Goal: Transaction & Acquisition: Purchase product/service

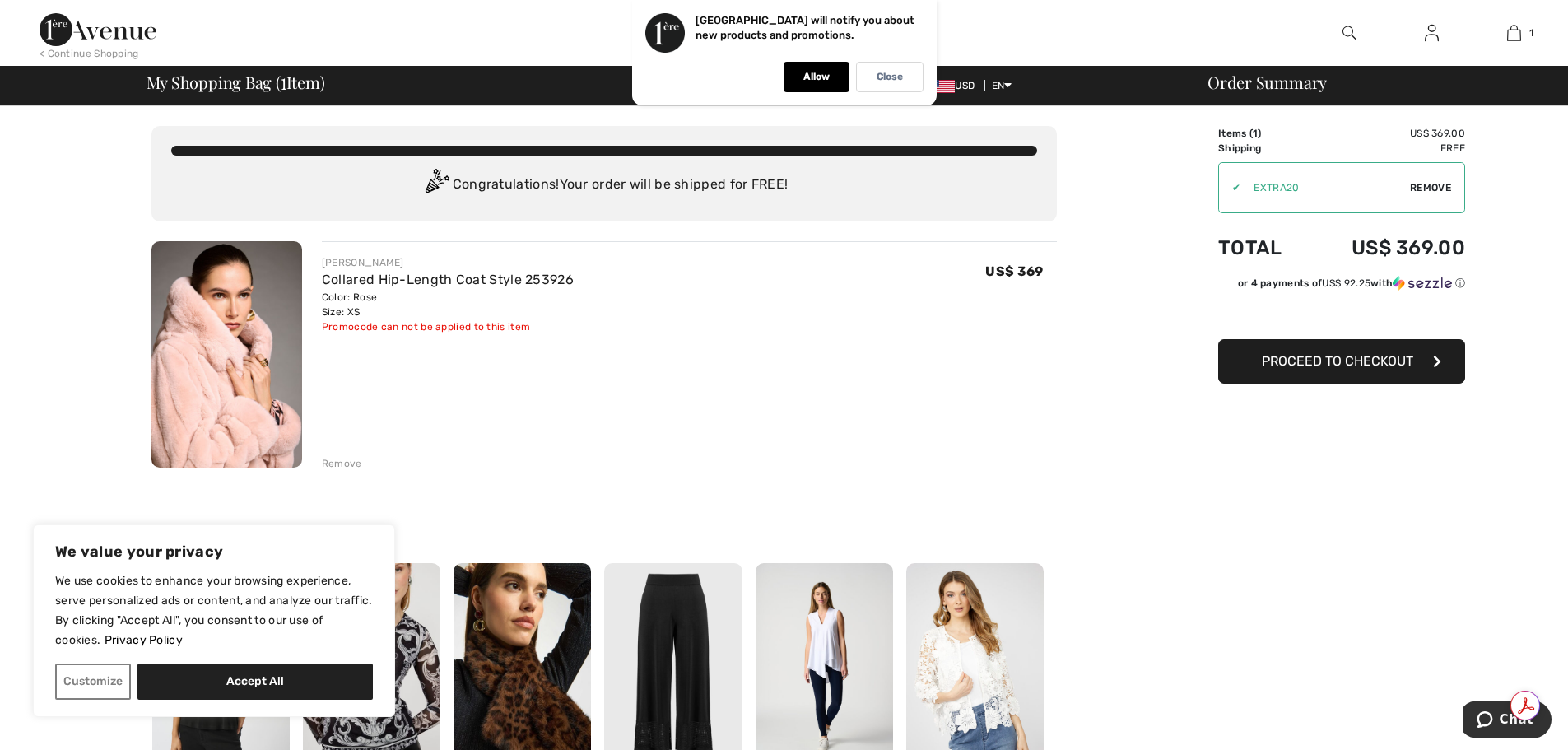
click at [1383, 360] on span "Proceed to Checkout" at bounding box center [1337, 361] width 152 height 16
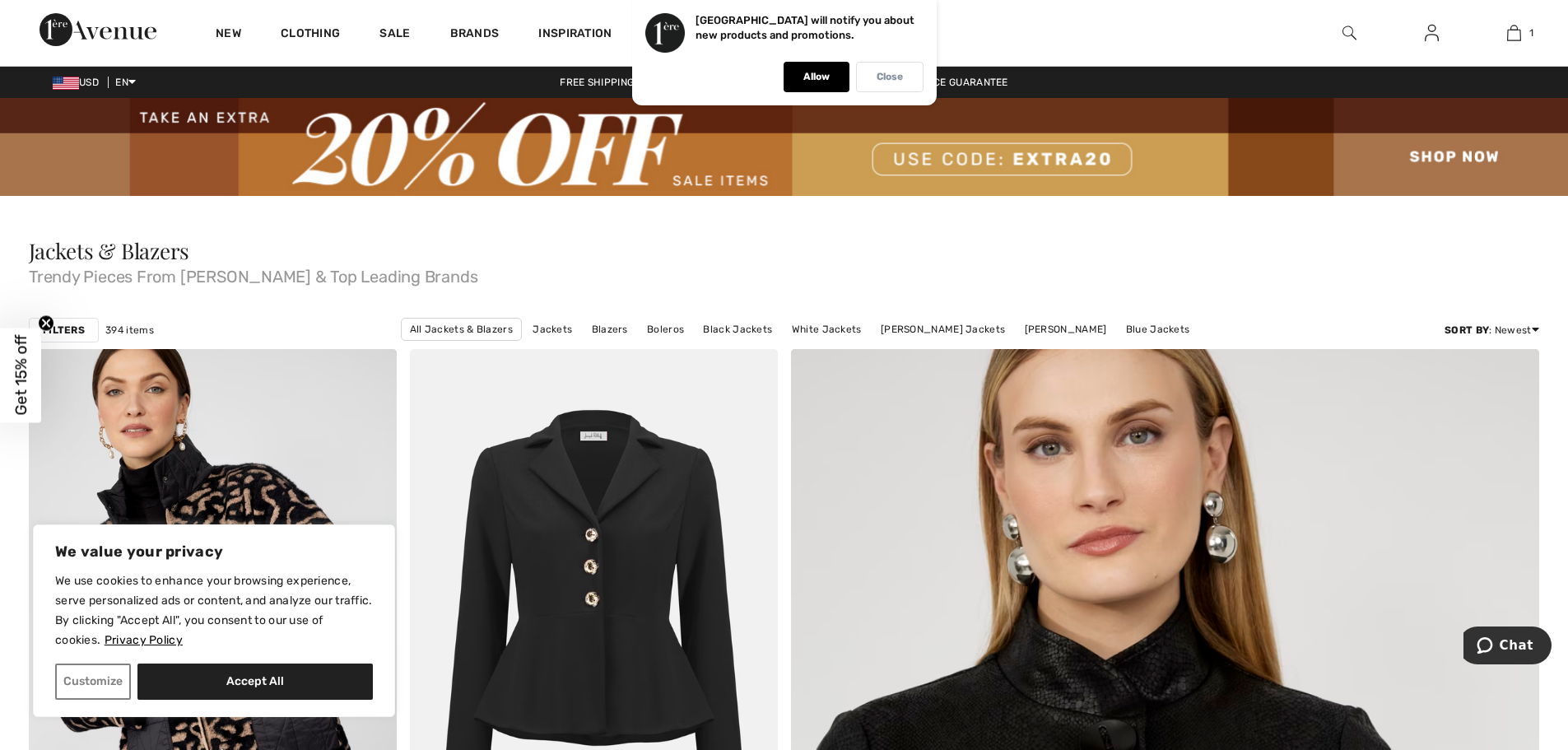
click at [903, 70] on div "Close" at bounding box center [889, 76] width 68 height 30
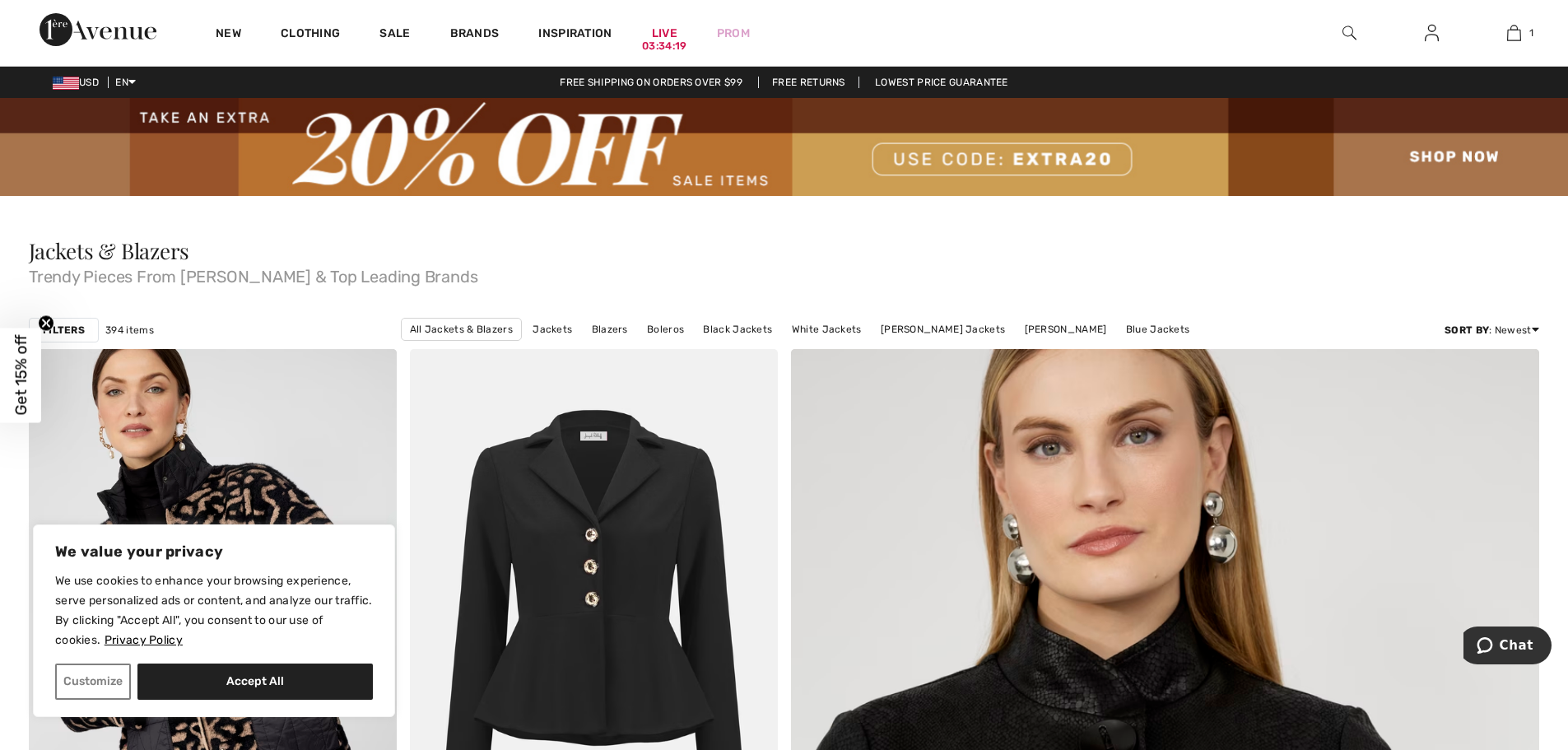
click at [1347, 30] on img at bounding box center [1349, 33] width 14 height 20
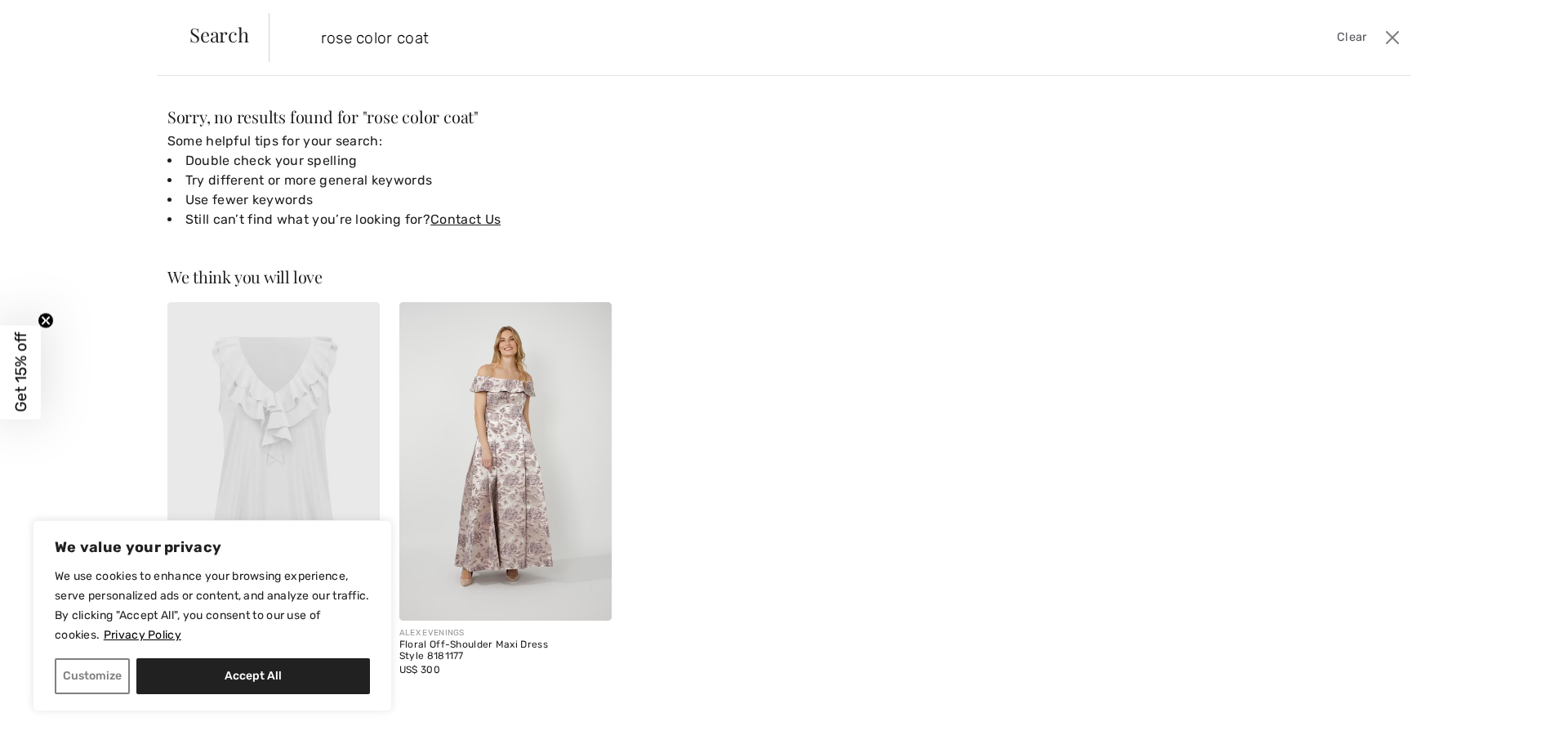
click at [531, 53] on input "rose color coat" at bounding box center [710, 37] width 803 height 49
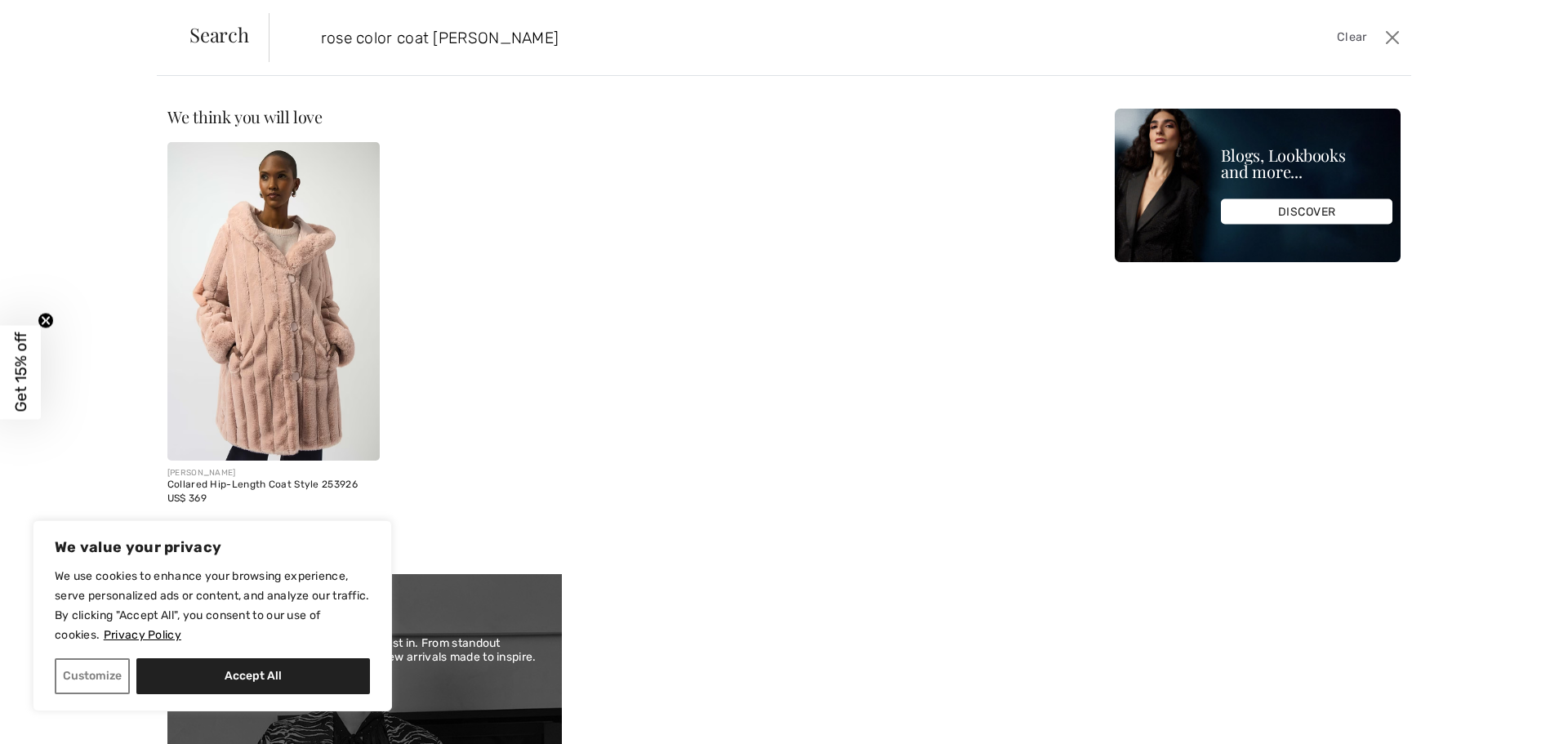
type input "rose color coat joseph"
click at [214, 278] on img at bounding box center [273, 301] width 213 height 319
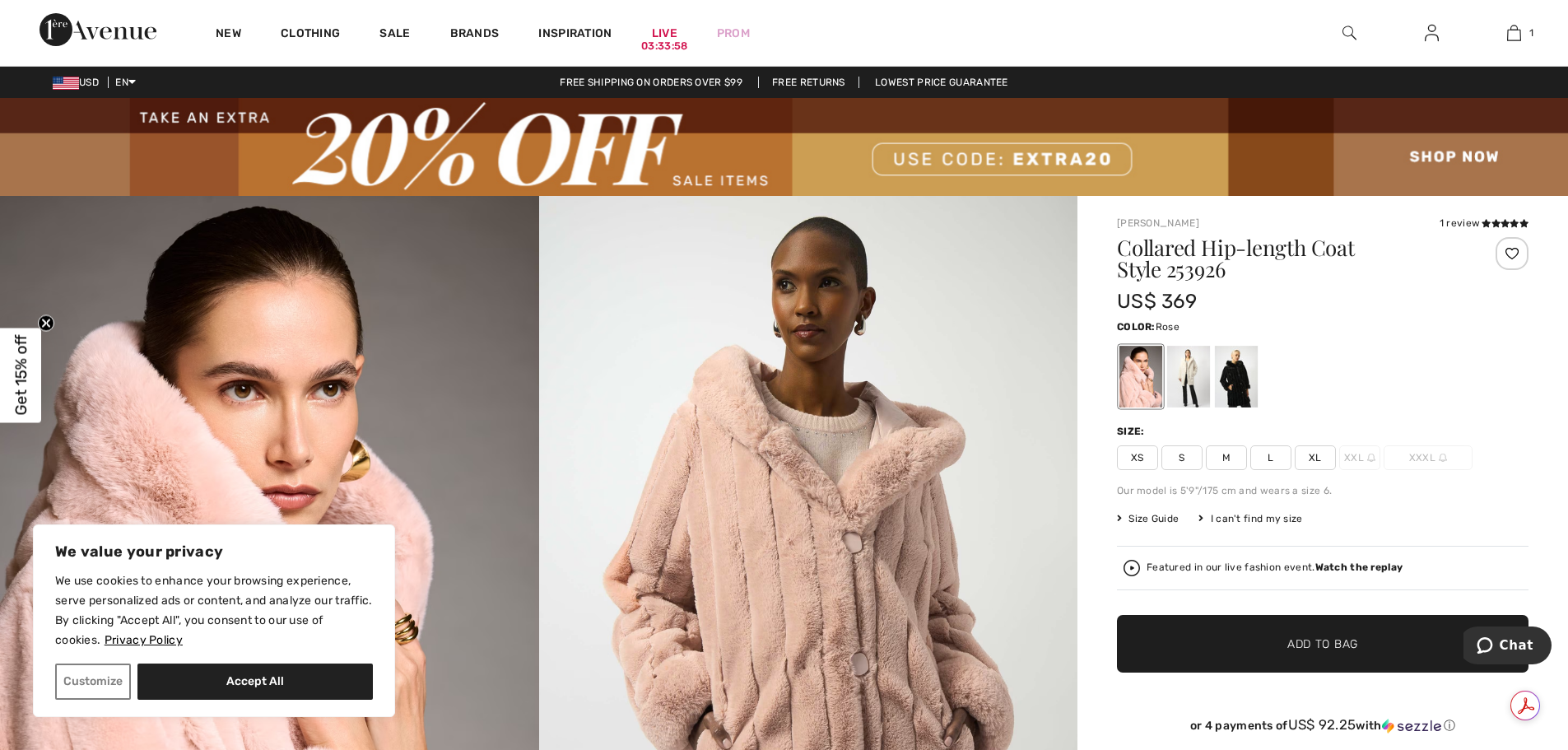
click at [1137, 456] on span "XS" at bounding box center [1137, 457] width 41 height 24
click at [976, 155] on img at bounding box center [784, 147] width 1568 height 98
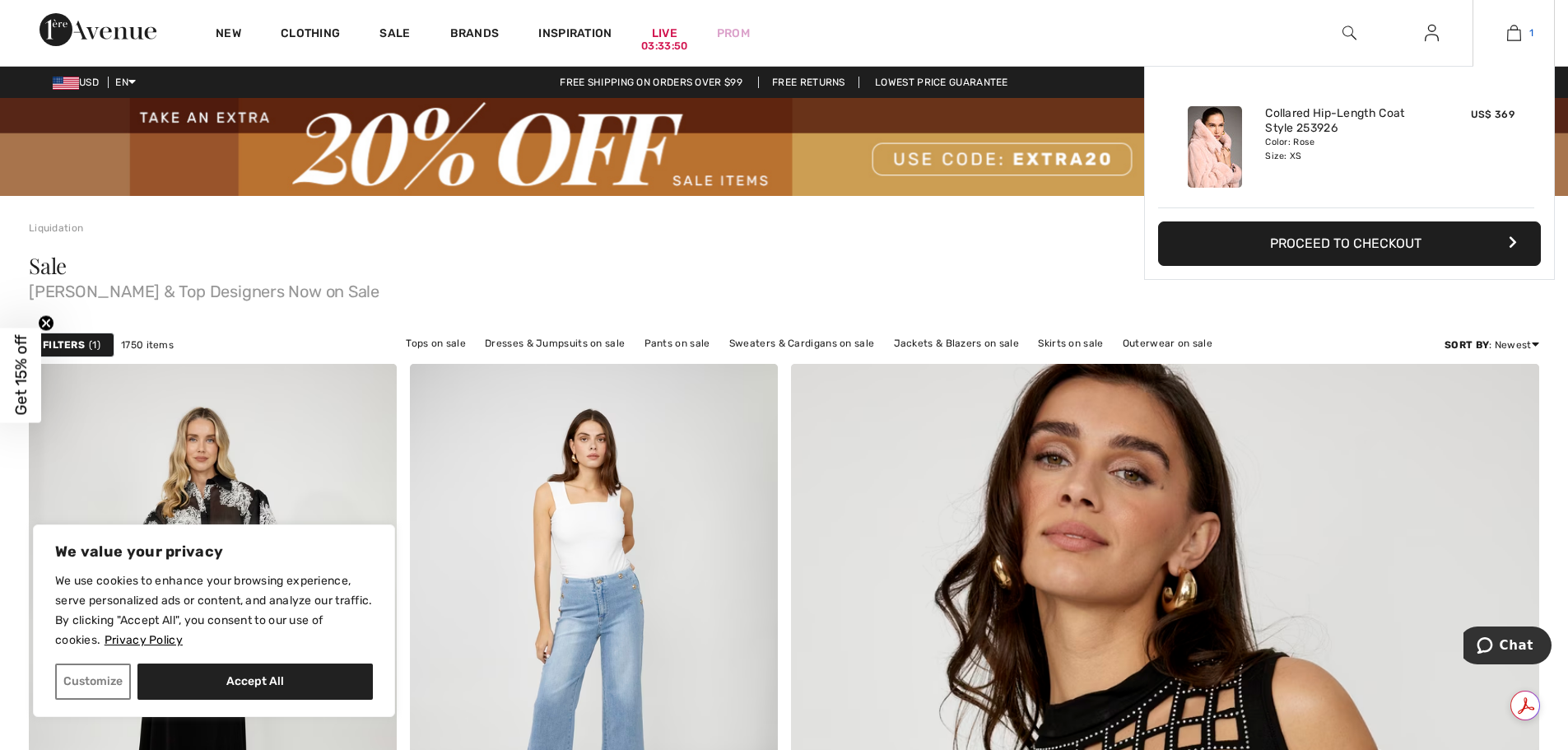
click at [1515, 24] on img at bounding box center [1514, 33] width 14 height 20
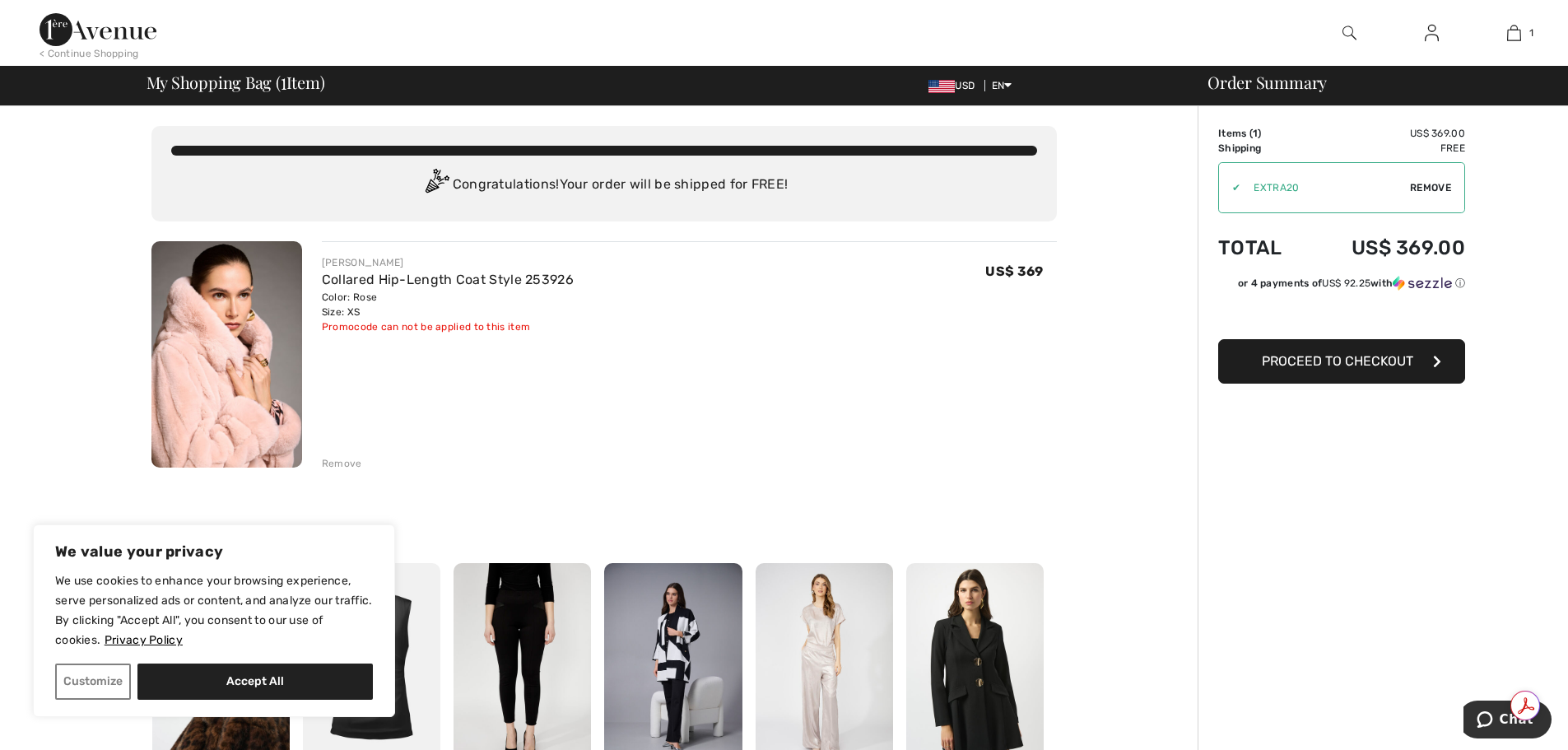
click at [1367, 361] on span "Proceed to Checkout" at bounding box center [1337, 361] width 152 height 16
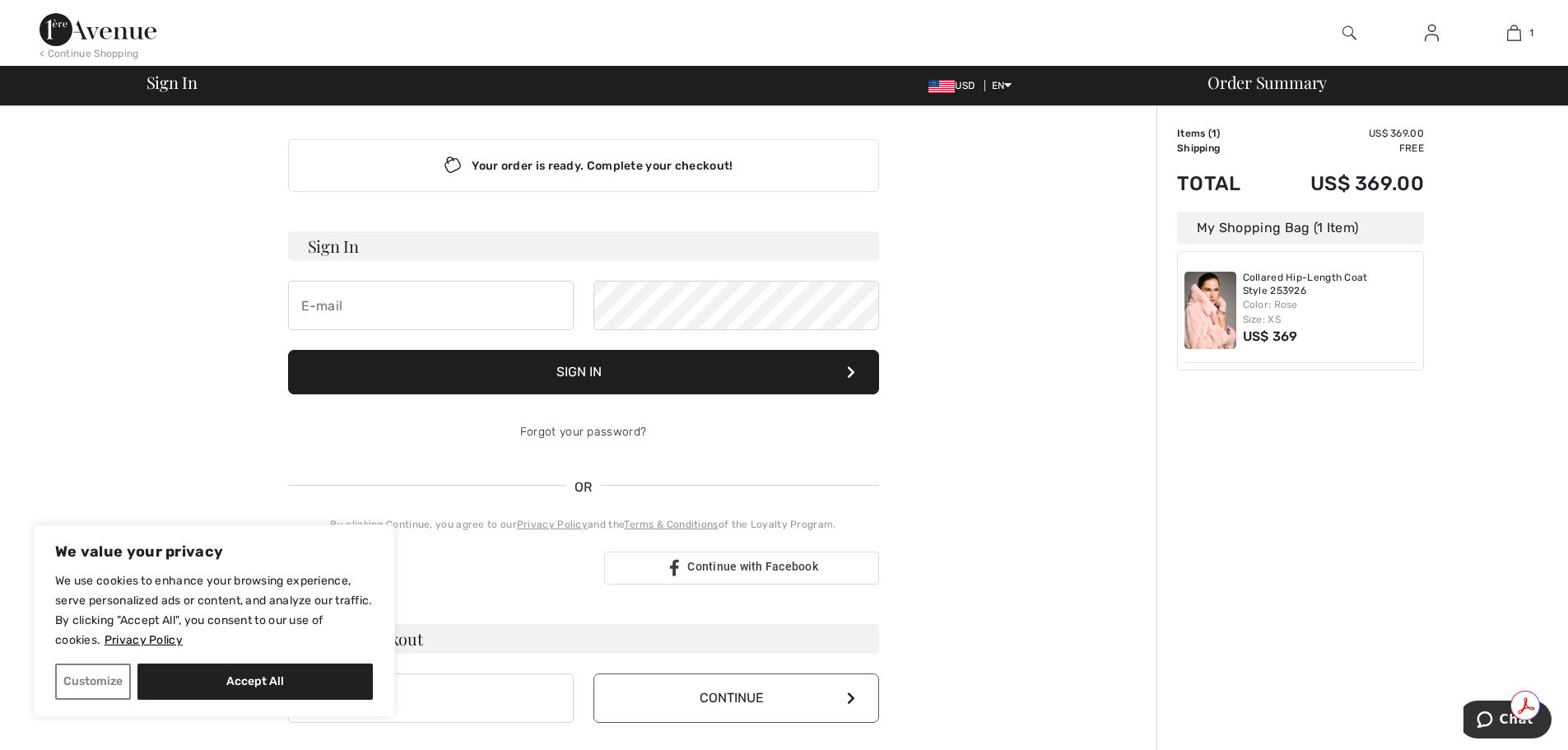
click at [581, 490] on span "OR" at bounding box center [584, 487] width 35 height 20
click at [211, 677] on button "Accept All" at bounding box center [254, 682] width 235 height 36
checkbox input "true"
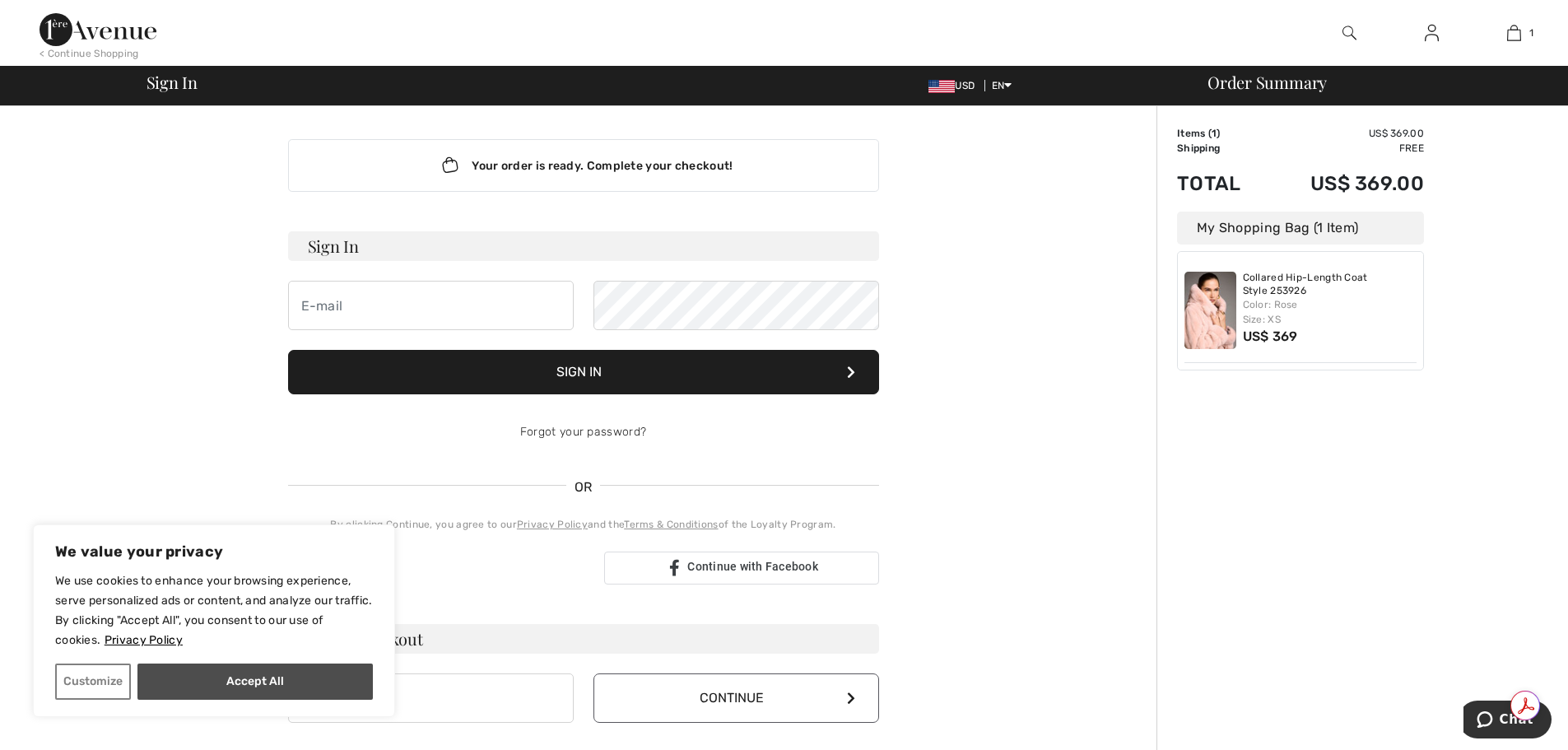
checkbox input "true"
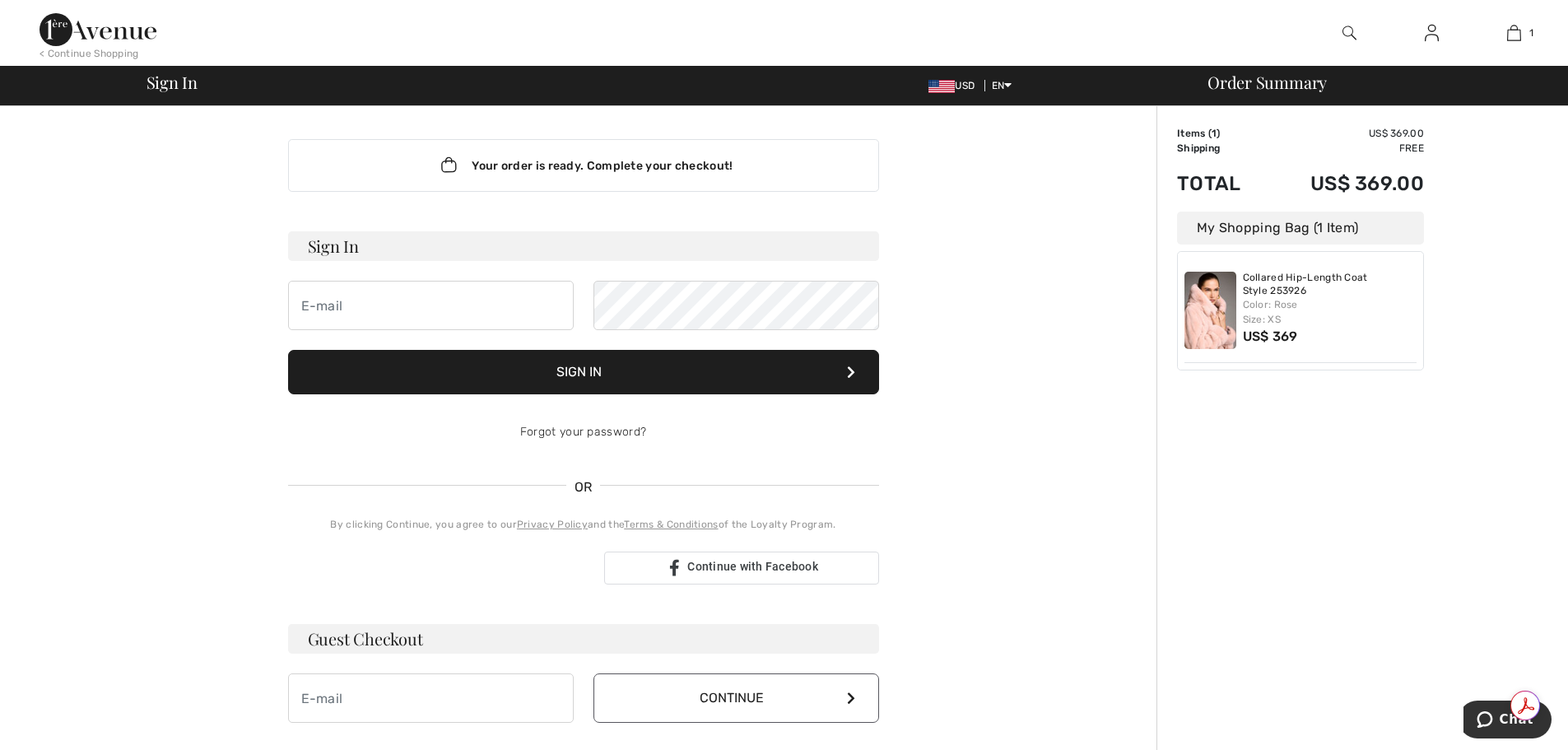
click at [772, 694] on button "Continue" at bounding box center [736, 698] width 285 height 49
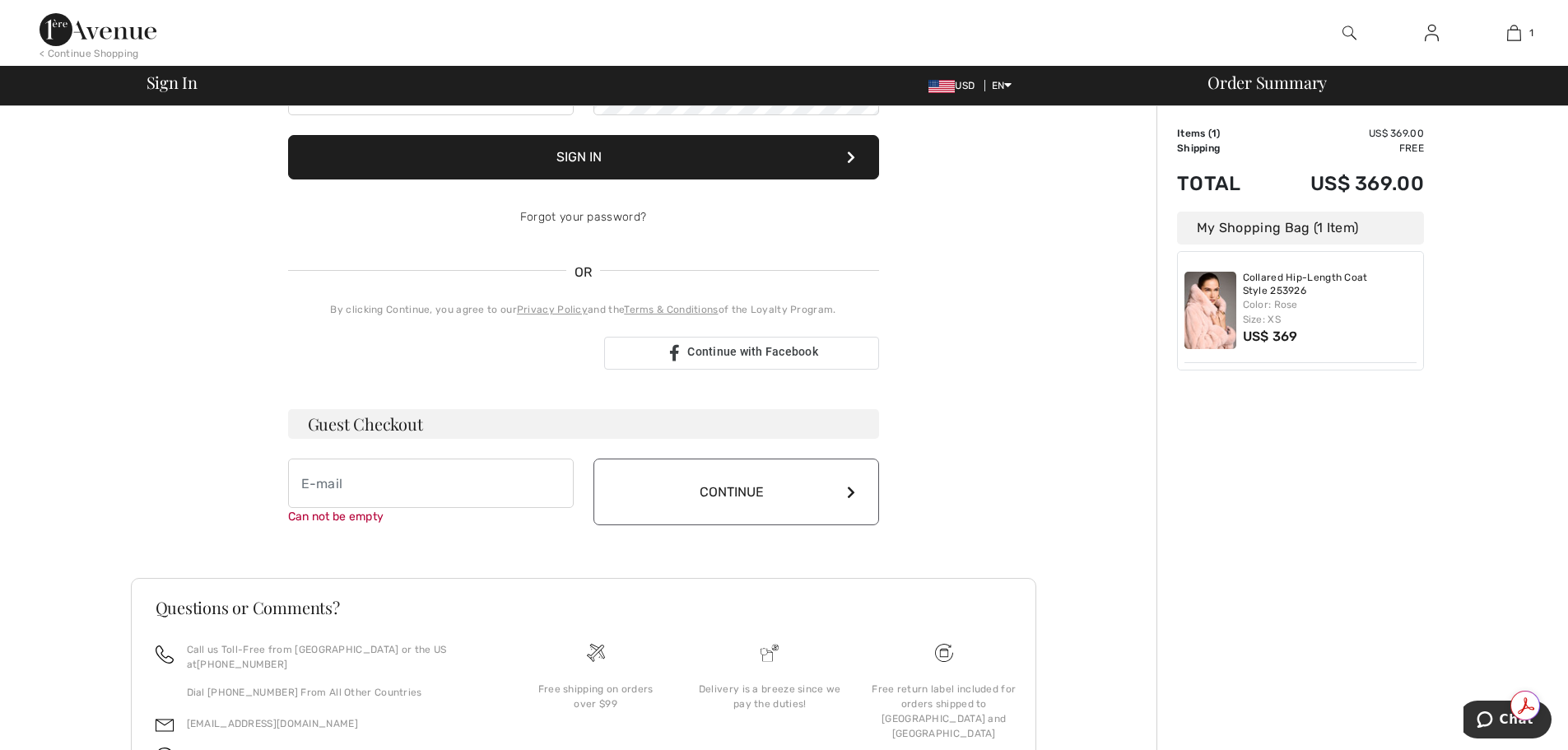
scroll to position [301, 0]
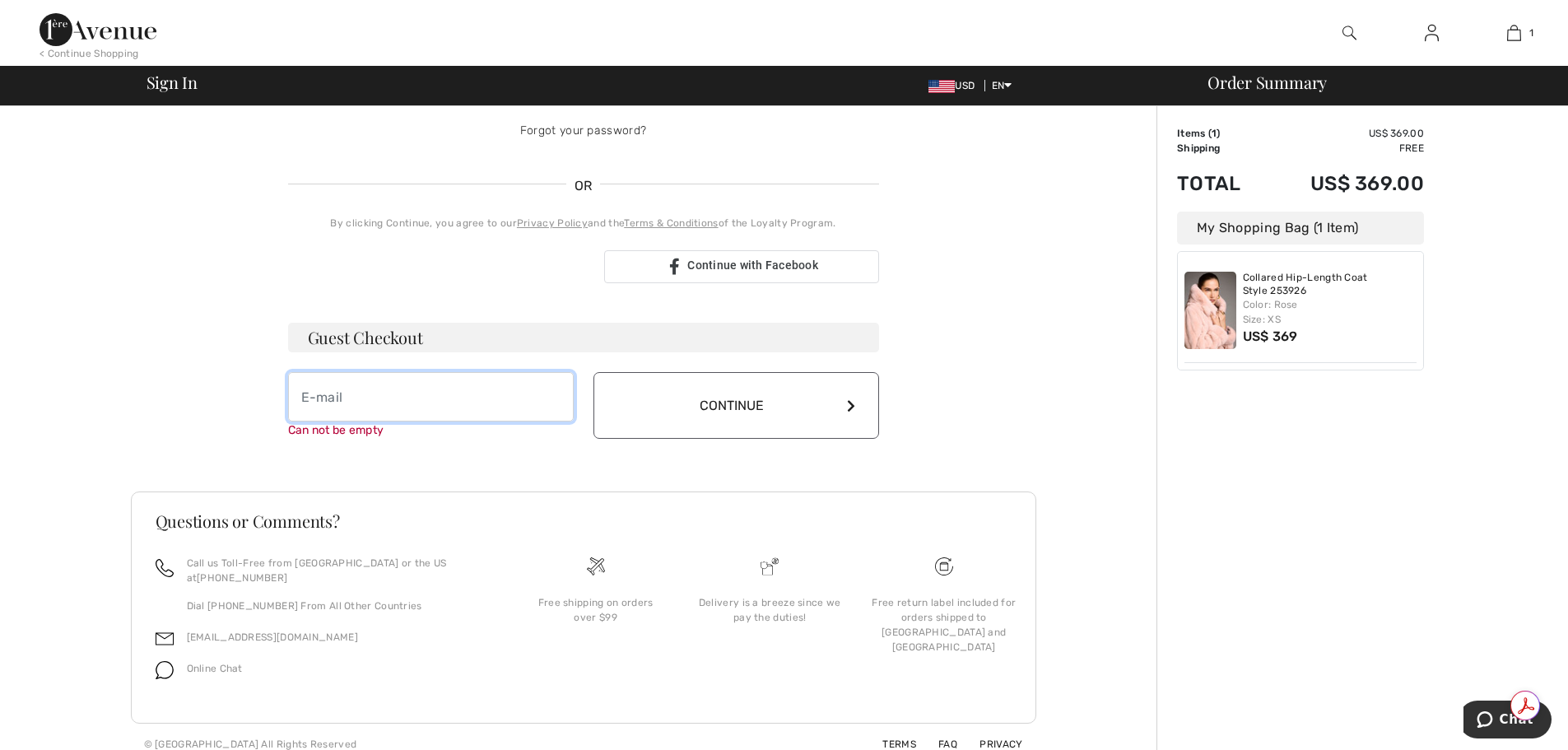
click at [353, 405] on input "email" at bounding box center [430, 397] width 285 height 49
type input "agarcia@sloanandcompany.com"
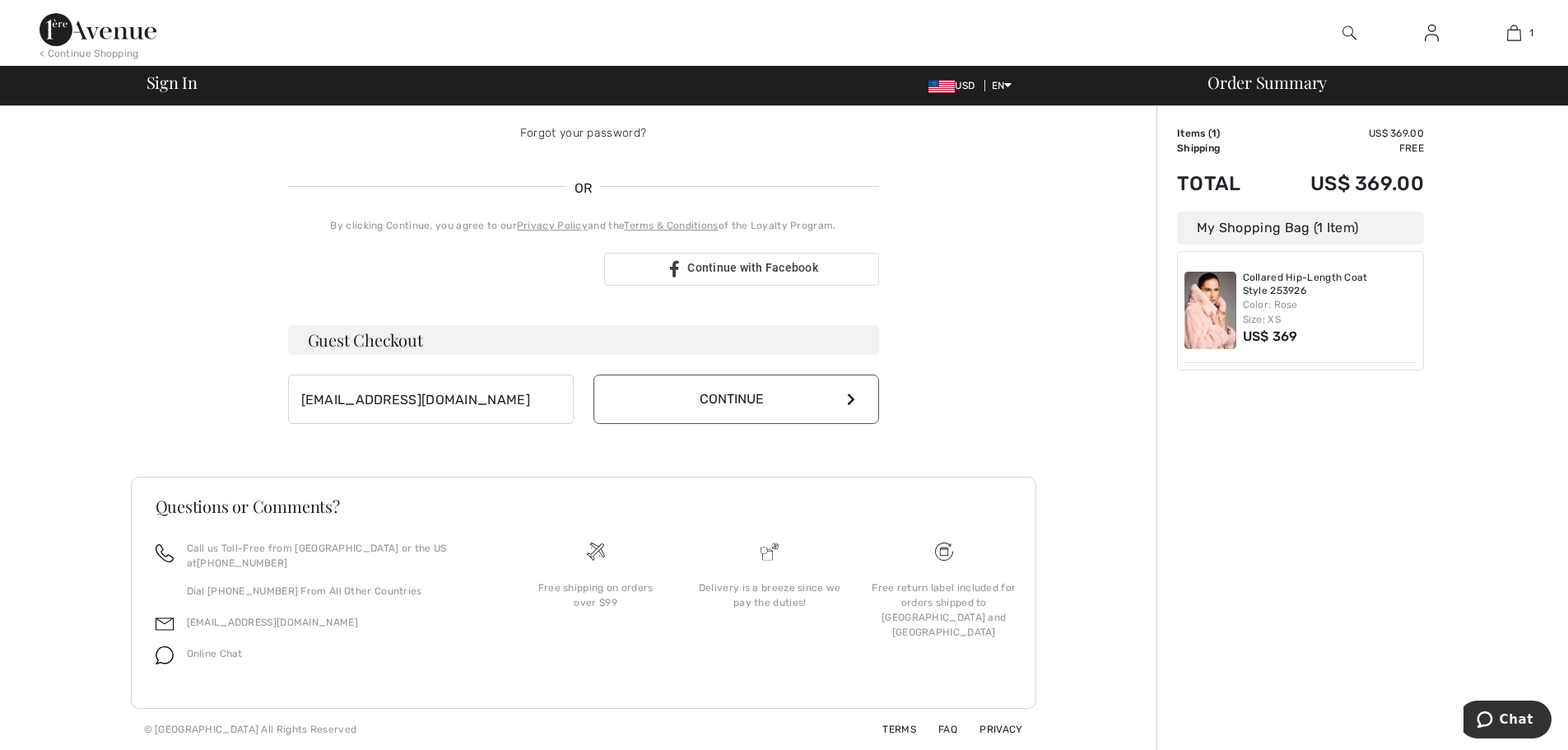
scroll to position [284, 0]
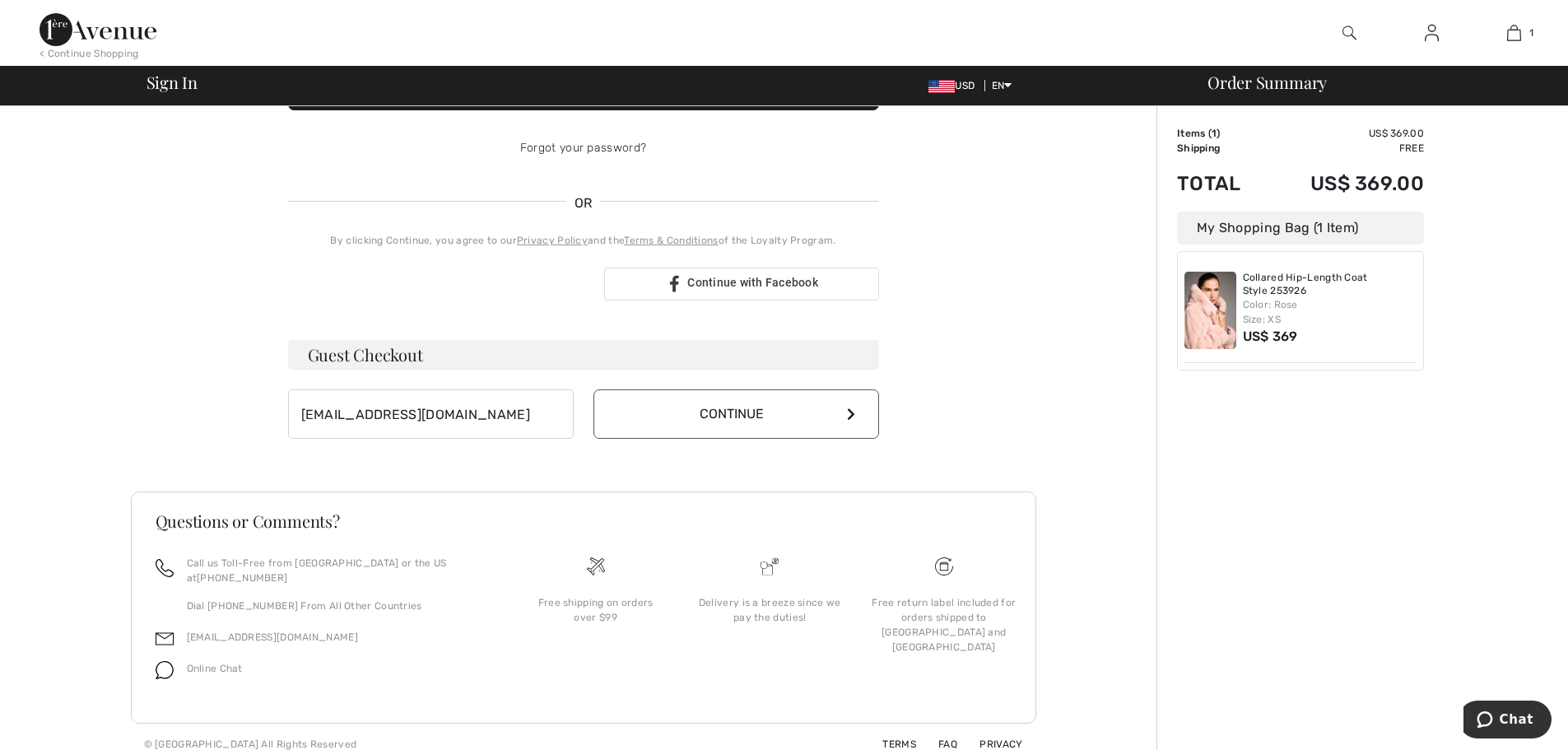
click at [684, 405] on button "Continue" at bounding box center [736, 414] width 285 height 49
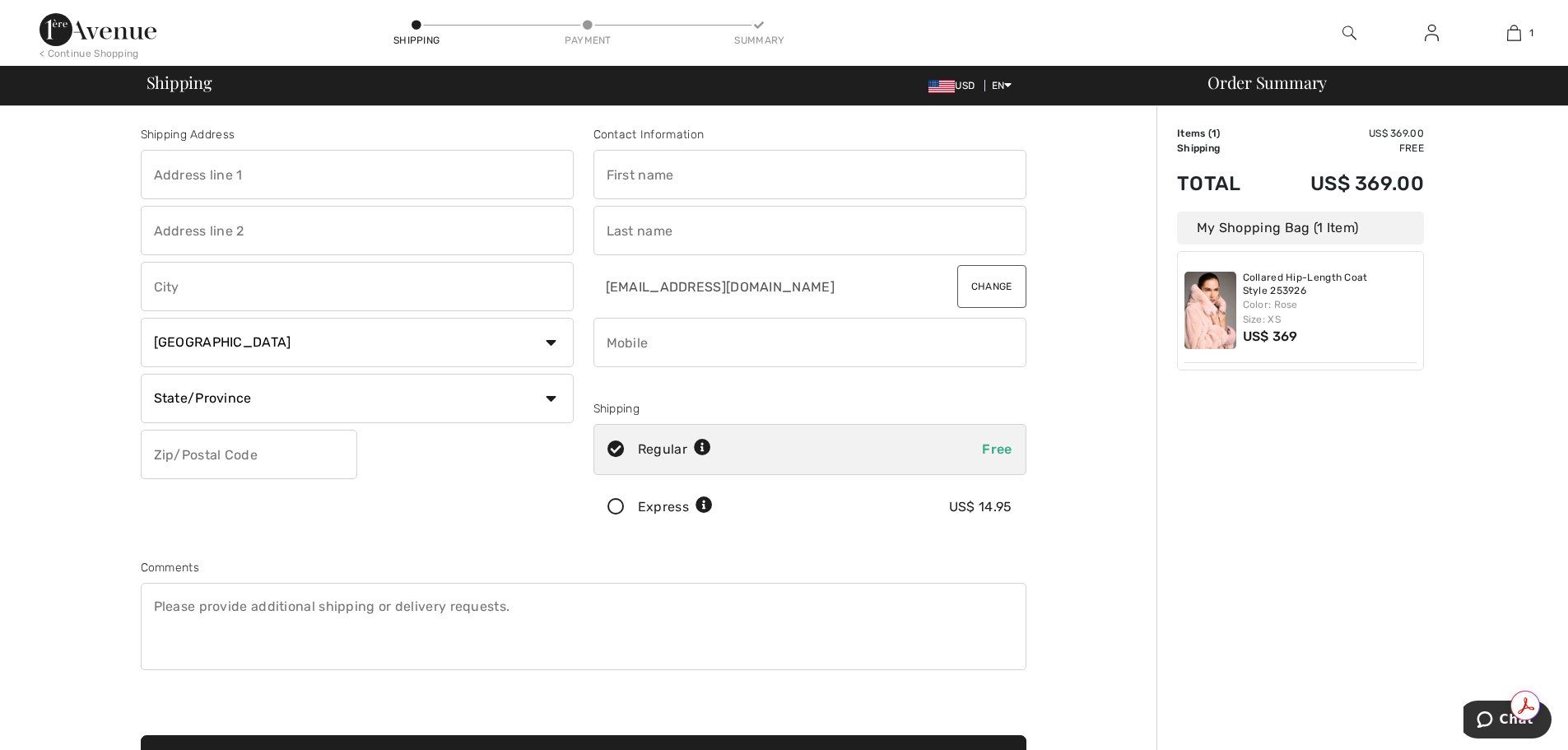
click at [913, 435] on div "Regular Free" at bounding box center [810, 449] width 433 height 51
radio input "true"
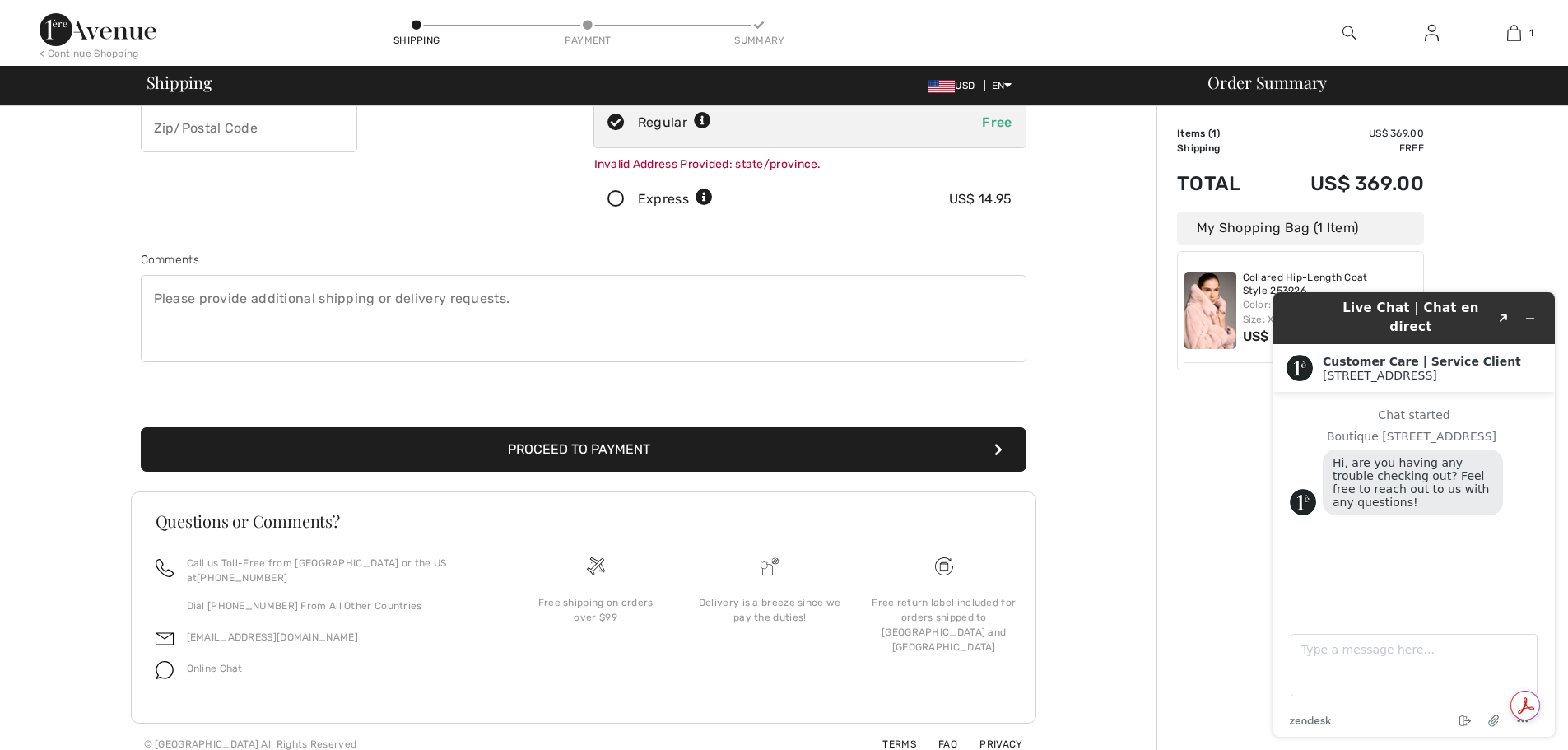
click at [1512, 212] on div "Order Summary Details Items ( 1 ) US$ 369.00 Promo code US$ 0.00 Shipping Free …" at bounding box center [1362, 272] width 411 height 985
click at [1190, 574] on div "Order Summary Details Items ( 1 ) US$ 369.00 Promo code US$ 0.00 Shipping Free …" at bounding box center [1362, 272] width 411 height 985
click at [1558, 454] on div "Live Chat | Chat en direct Created with Sketch. Customer Care | Service Client …" at bounding box center [1414, 515] width 308 height 471
click at [1214, 568] on div "Order Summary Details Items ( 1 ) US$ 369.00 Promo code US$ 0.00 Shipping Free …" at bounding box center [1362, 272] width 411 height 985
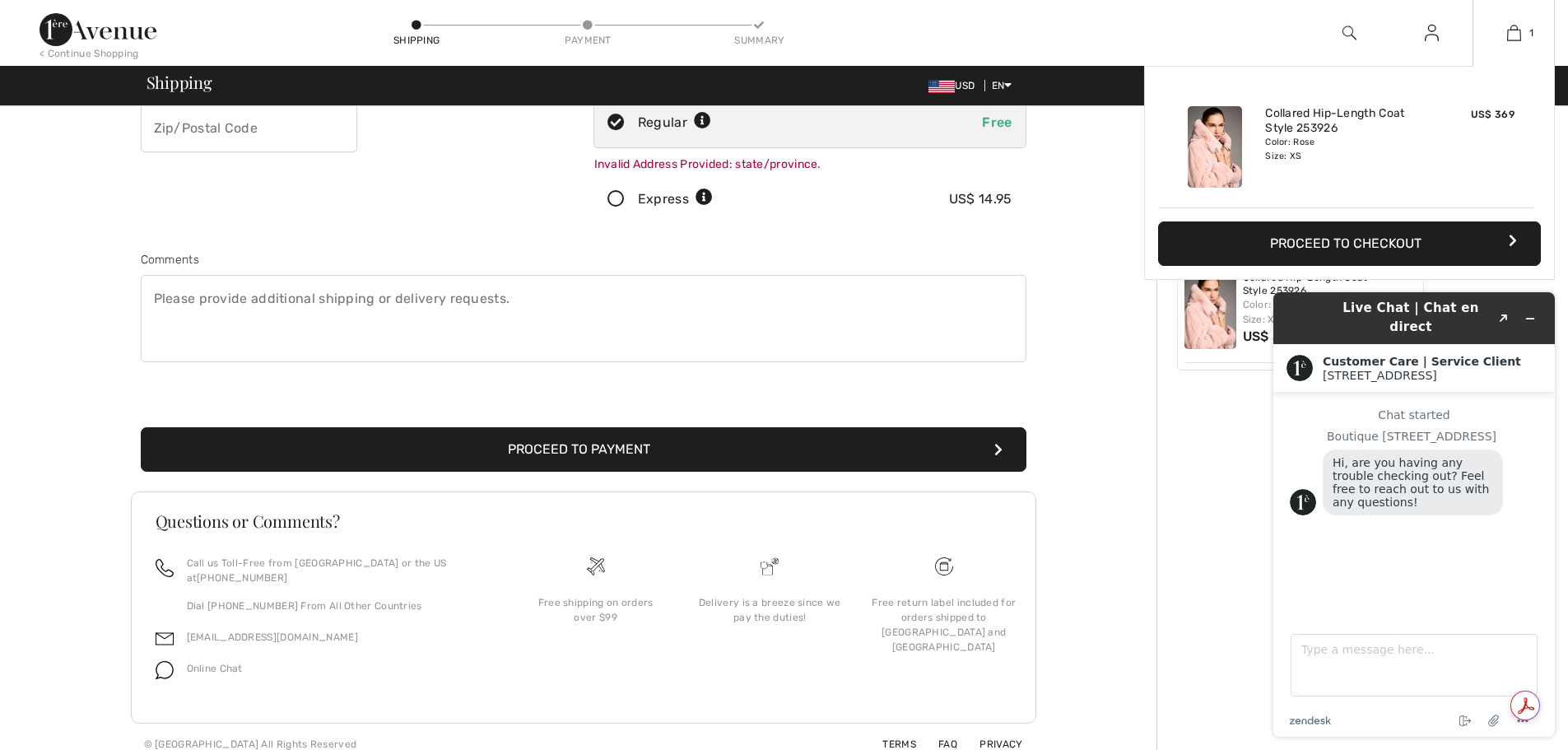
drag, startPoint x: 1510, startPoint y: 59, endPoint x: 1524, endPoint y: 81, distance: 26.1
drag, startPoint x: 1524, startPoint y: 81, endPoint x: 1076, endPoint y: 481, distance: 600.6
click at [1076, 481] on div "Shipping Address Country Canada United States Afghanistan Aland Islands Albania…" at bounding box center [582, 272] width 1146 height 985
drag, startPoint x: 1559, startPoint y: 86, endPoint x: 1522, endPoint y: 33, distance: 64.6
click at [1522, 33] on link "1" at bounding box center [1513, 33] width 81 height 20
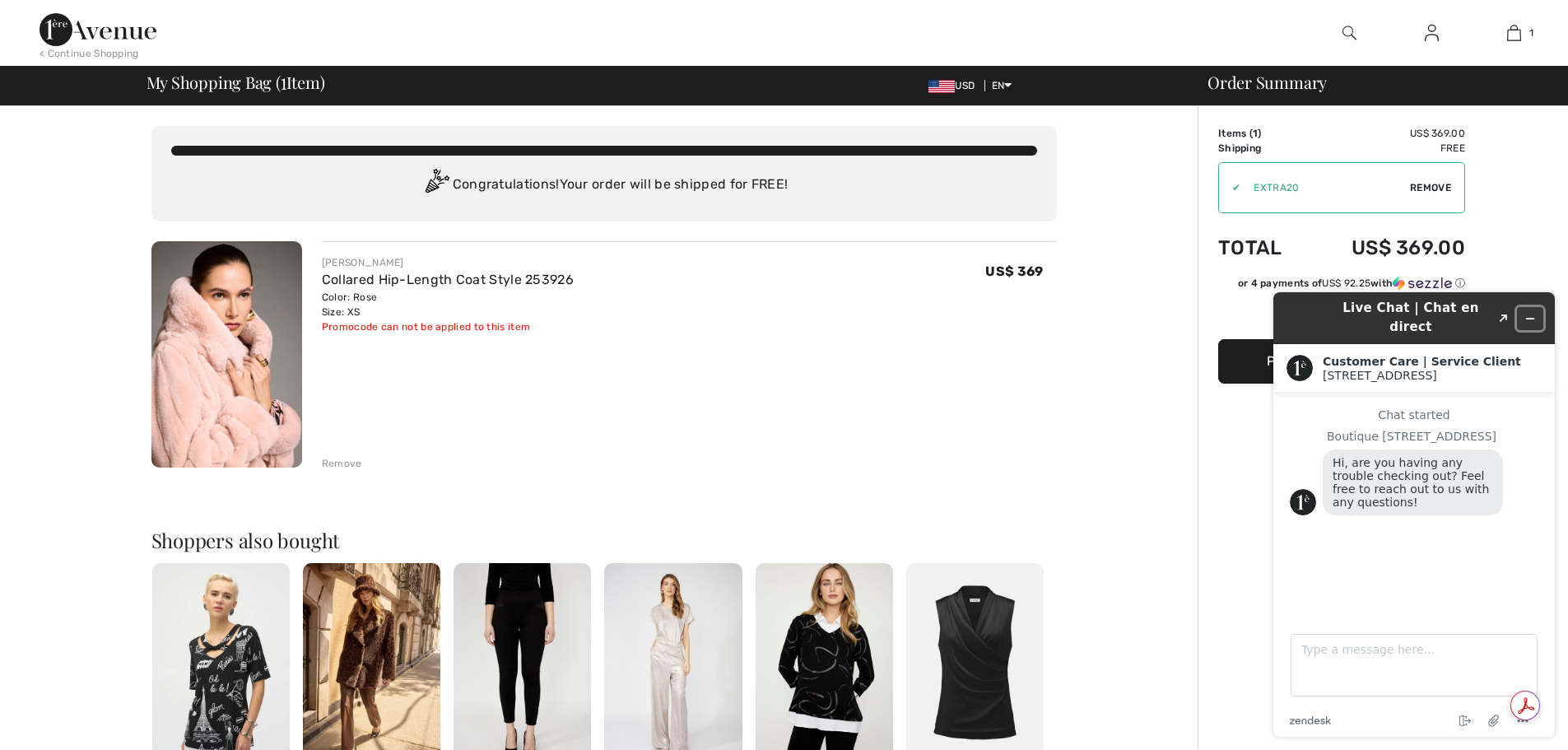
click at [1534, 314] on icon "Minimize widget" at bounding box center [1530, 318] width 11 height 11
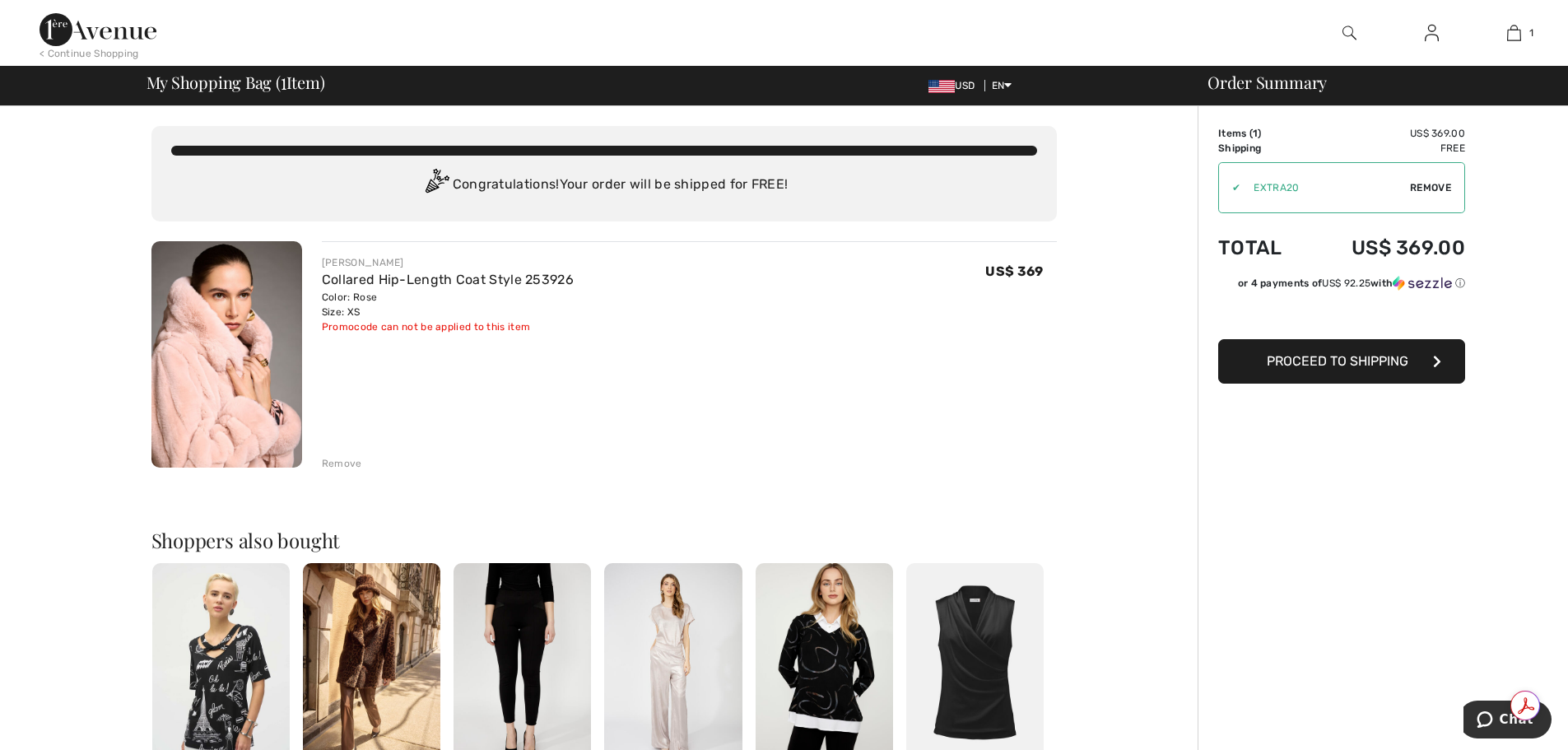
click at [1429, 188] on span "Remove" at bounding box center [1430, 188] width 41 height 15
click at [1263, 185] on input "TEXT" at bounding box center [1319, 188] width 200 height 49
type input "NEW15"
click at [1431, 186] on span "Apply" at bounding box center [1435, 188] width 33 height 15
click at [1334, 365] on span "Proceed to Shipping" at bounding box center [1337, 361] width 141 height 16
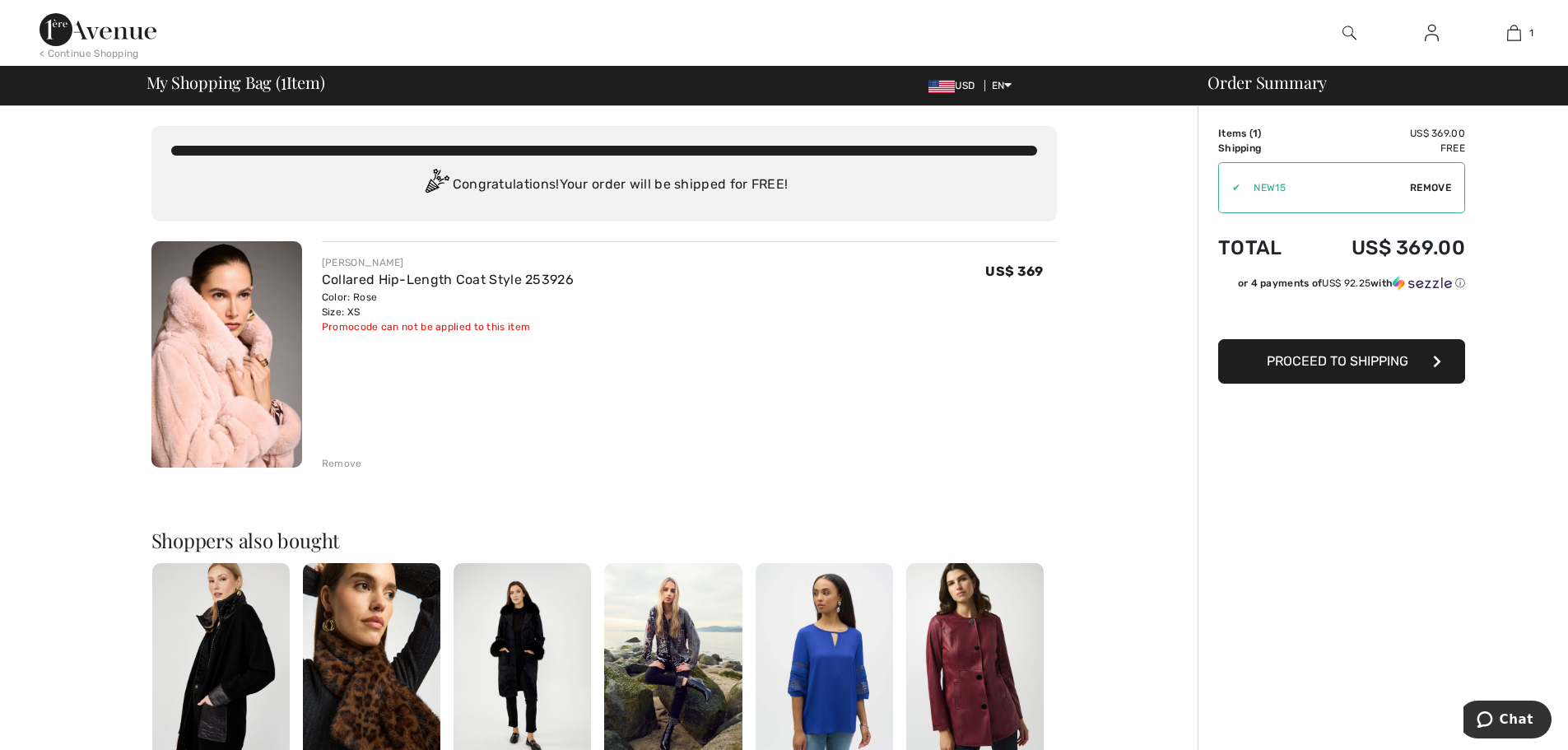
drag, startPoint x: 8, startPoint y: 1, endPoint x: 1099, endPoint y: 423, distance: 1169.8
click at [1099, 423] on div "You are only US$ 0.00 away from FREE SHIPPING! Continue Shopping > Congratulati…" at bounding box center [603, 632] width 1188 height 1052
